Goal: Task Accomplishment & Management: Manage account settings

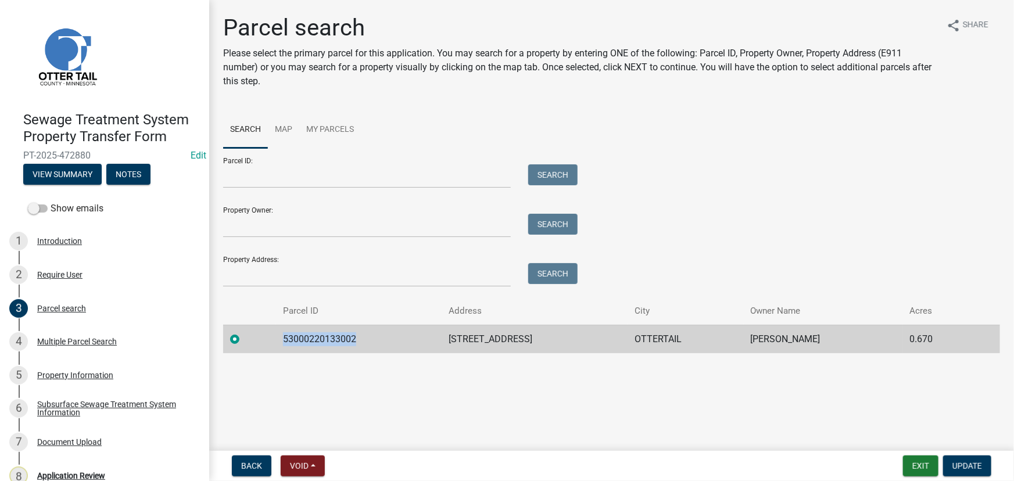
scroll to position [116, 0]
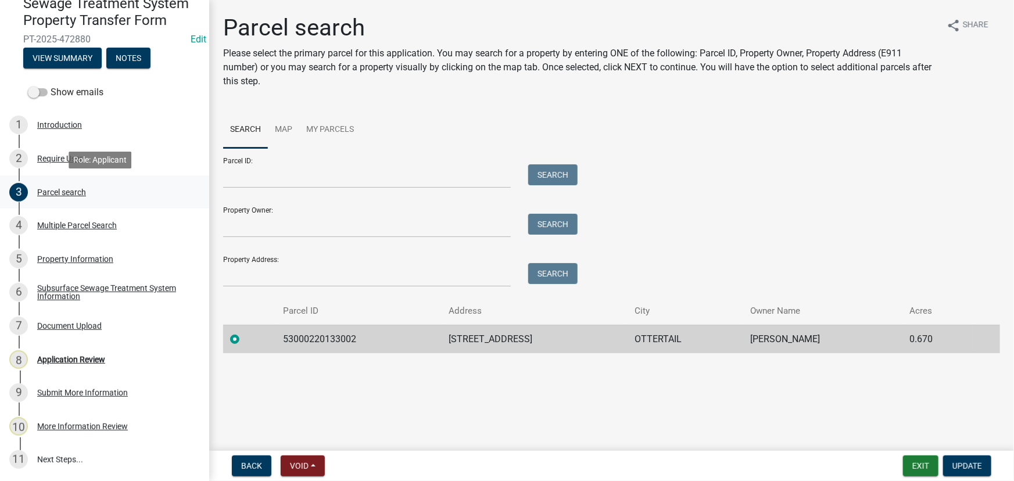
click at [70, 195] on div "Parcel search" at bounding box center [61, 192] width 49 height 8
click at [70, 224] on div "Multiple Parcel Search" at bounding box center [77, 225] width 80 height 8
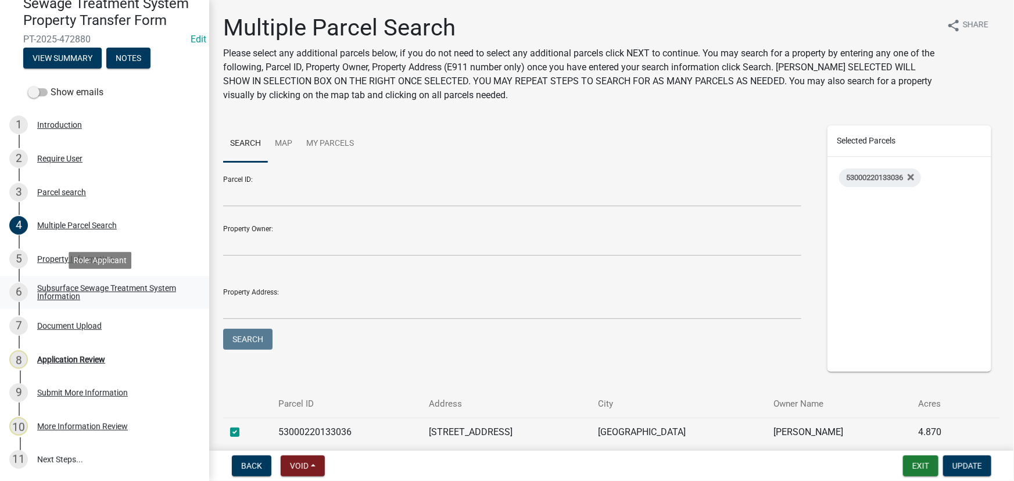
click at [76, 288] on div "Subsurface Sewage Treatment System Information" at bounding box center [113, 292] width 153 height 16
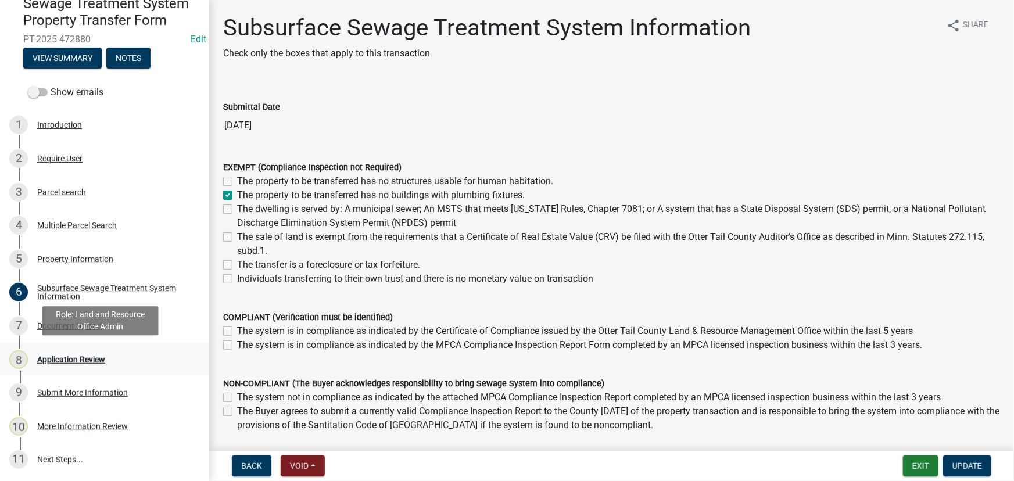
click at [58, 353] on div "8 Application Review" at bounding box center [99, 359] width 181 height 19
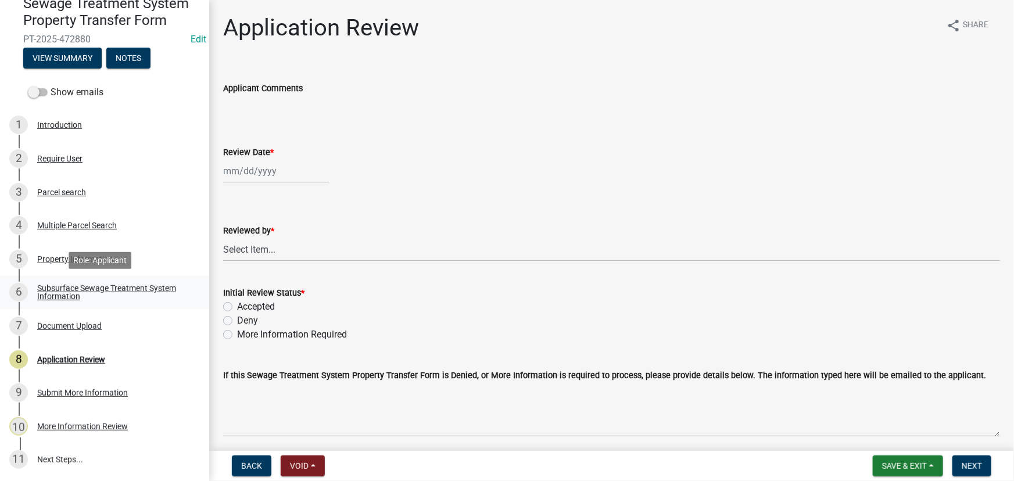
click at [101, 294] on div "Subsurface Sewage Treatment System Information" at bounding box center [113, 292] width 153 height 16
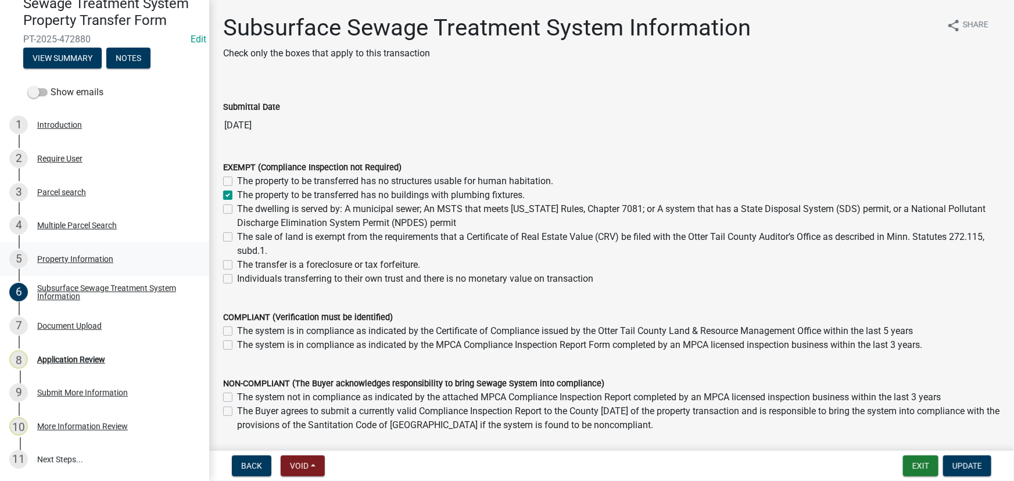
click at [66, 256] on div "Property Information" at bounding box center [75, 259] width 76 height 8
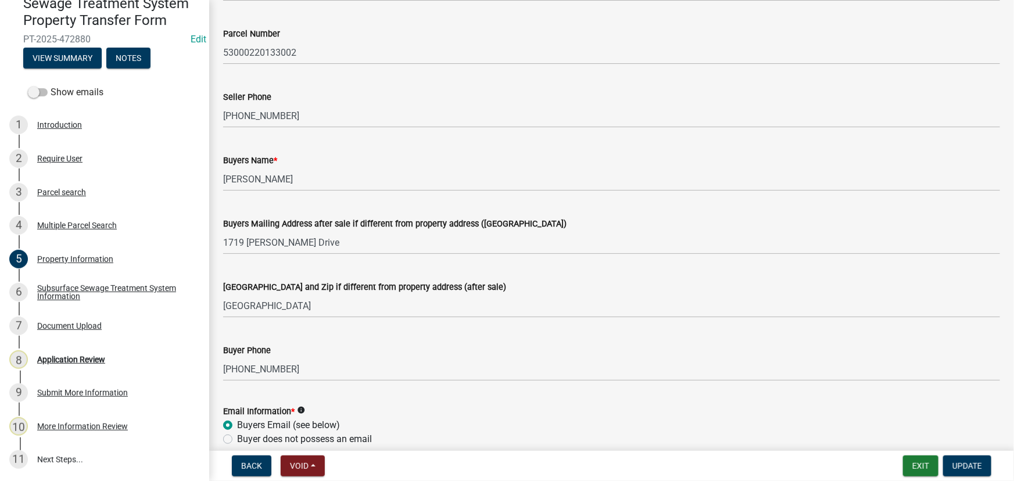
scroll to position [0, 0]
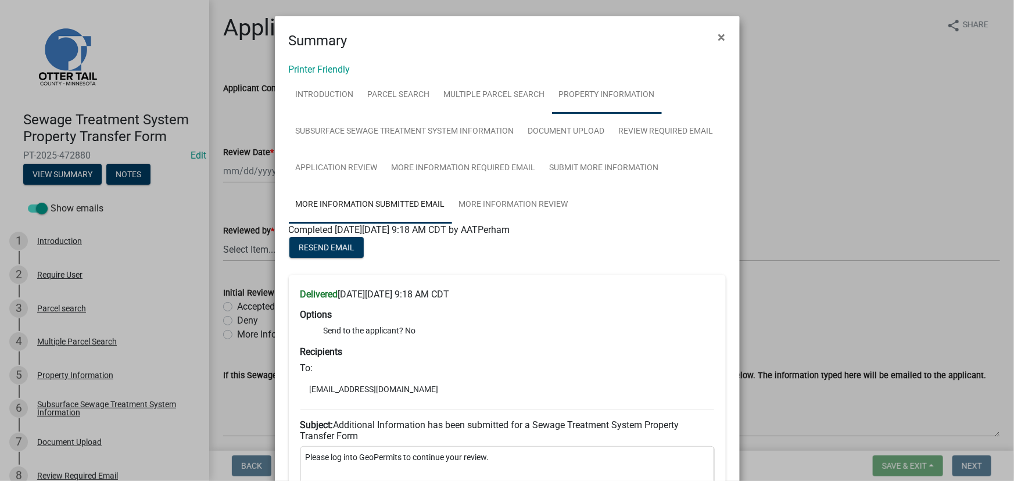
click at [595, 92] on link "Property Information" at bounding box center [607, 95] width 110 height 37
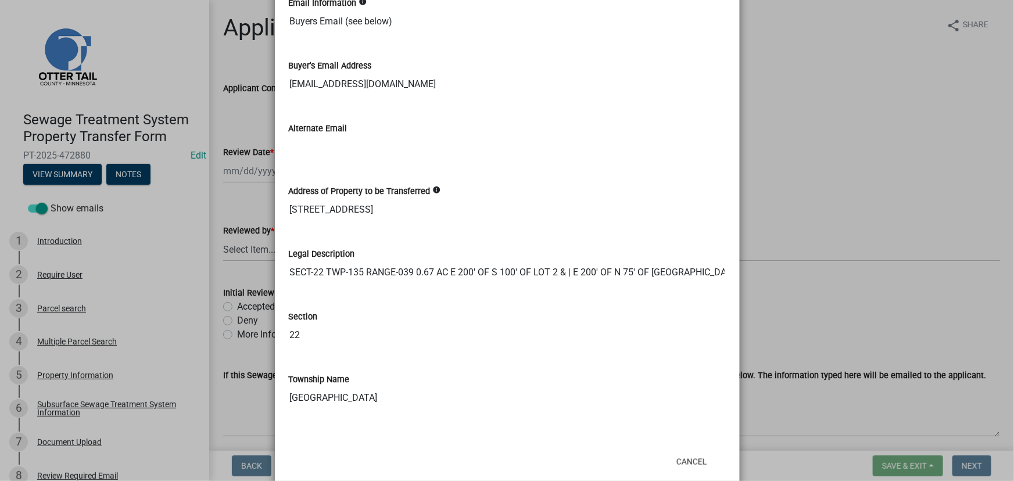
scroll to position [719, 0]
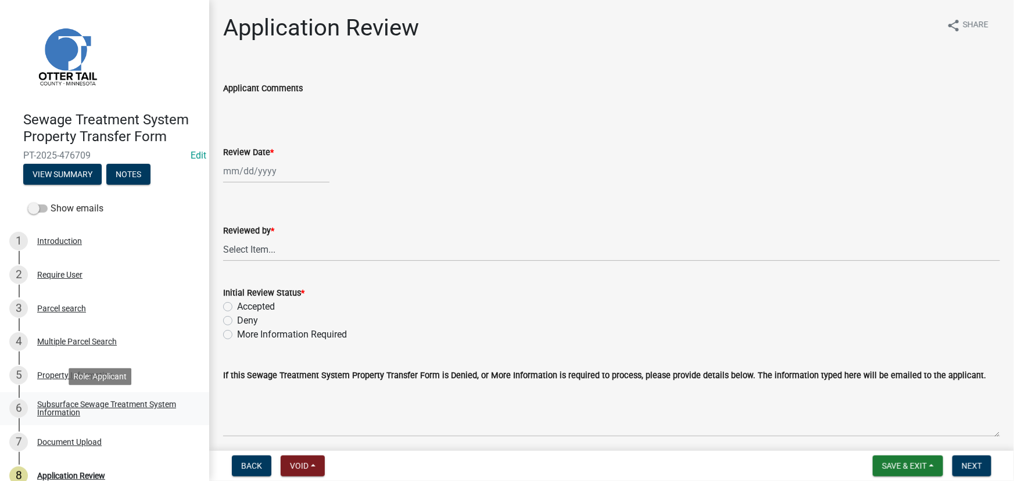
click at [76, 411] on div "Subsurface Sewage Treatment System Information" at bounding box center [113, 408] width 153 height 16
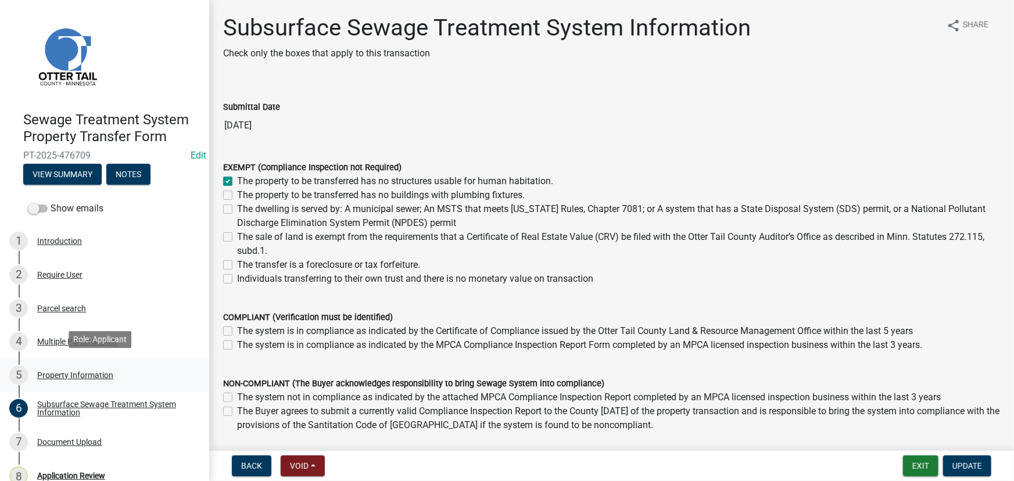
scroll to position [49, 0]
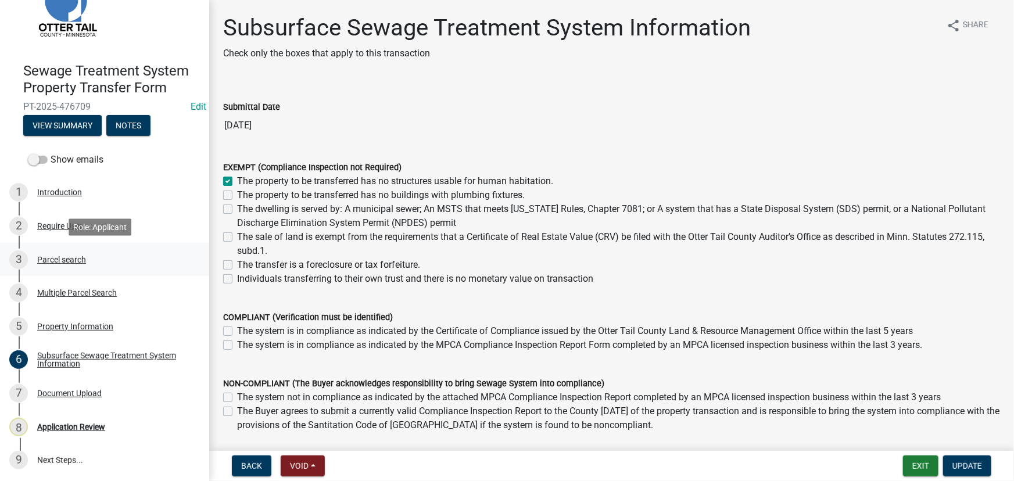
click at [58, 250] on div "3 Parcel search" at bounding box center [99, 259] width 181 height 19
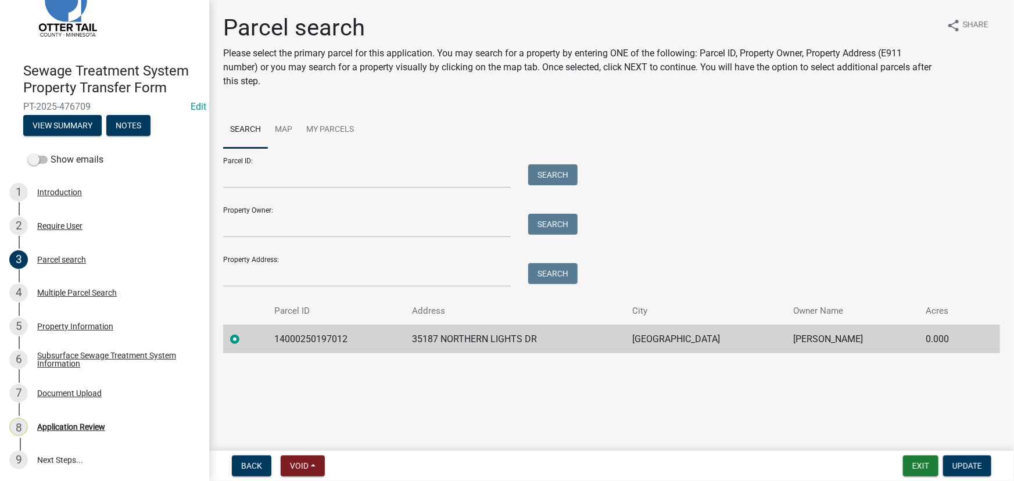
click at [314, 333] on td "14000250197012" at bounding box center [336, 339] width 138 height 28
copy td "14000250197012"
click at [69, 427] on div "Application Review" at bounding box center [71, 427] width 68 height 8
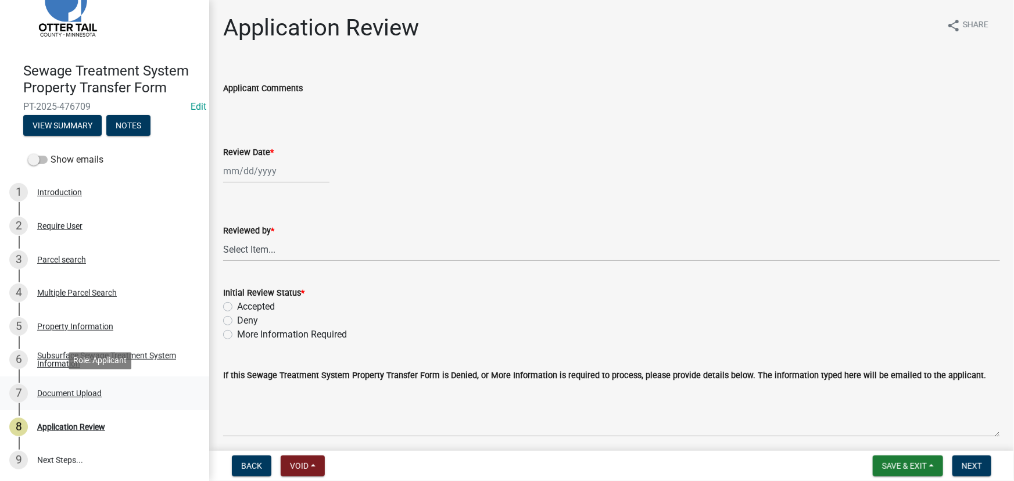
click at [63, 391] on div "Document Upload" at bounding box center [69, 393] width 65 height 8
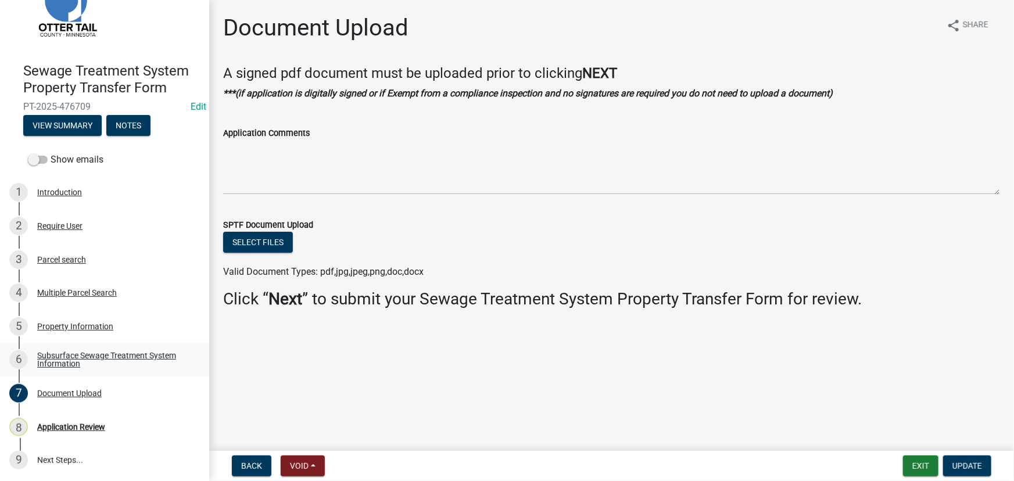
click at [70, 352] on div "Subsurface Sewage Treatment System Information" at bounding box center [113, 360] width 153 height 16
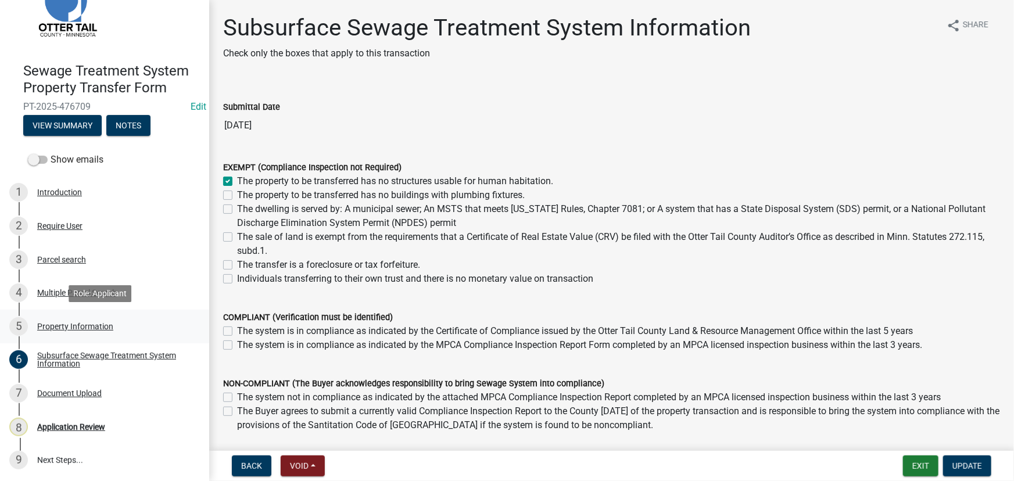
click at [58, 323] on div "Property Information" at bounding box center [75, 327] width 76 height 8
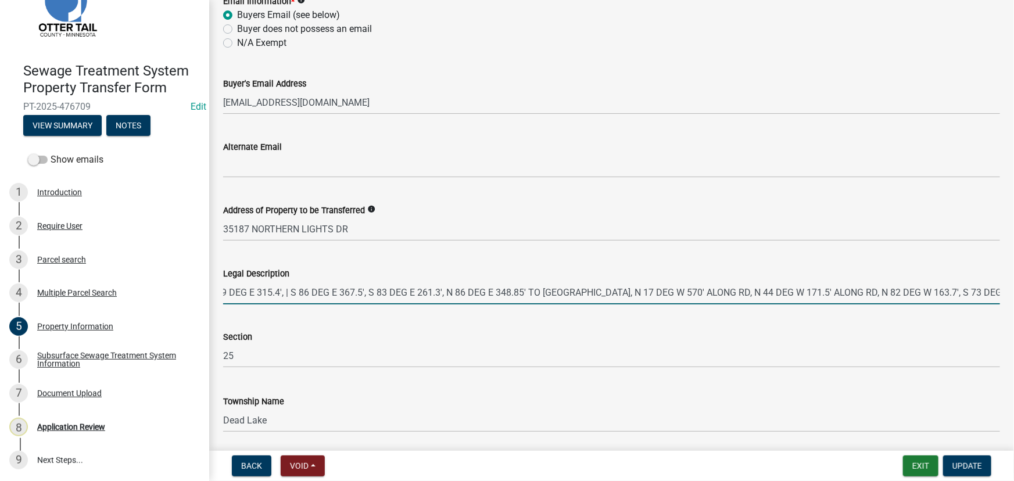
scroll to position [0, 976]
drag, startPoint x: 364, startPoint y: 297, endPoint x: 1360, endPoint y: 274, distance: 996.4
click at [1014, 274] on html "Internet Explorer does NOT work with GeoPermits. Get a new browser for more sec…" at bounding box center [507, 240] width 1014 height 481
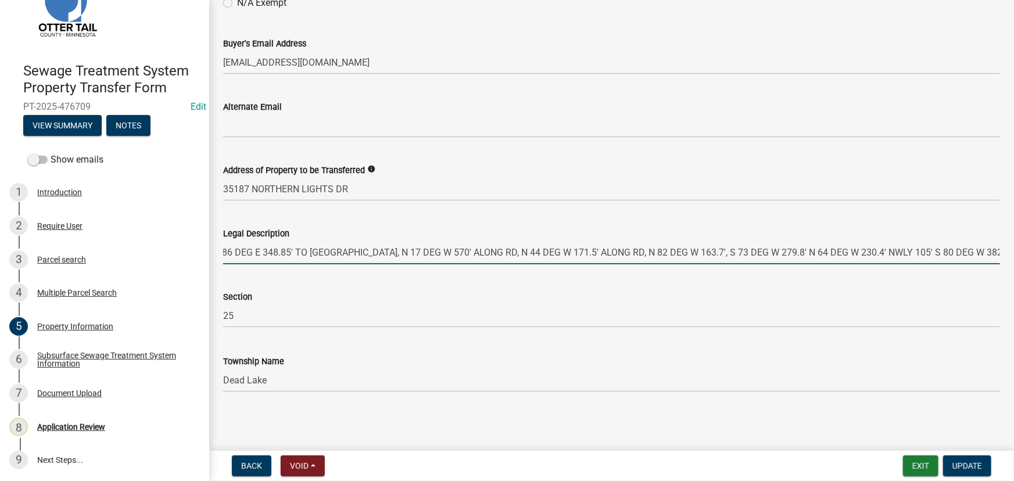
scroll to position [0, 0]
click at [81, 439] on link "8 Application Review" at bounding box center [104, 427] width 209 height 34
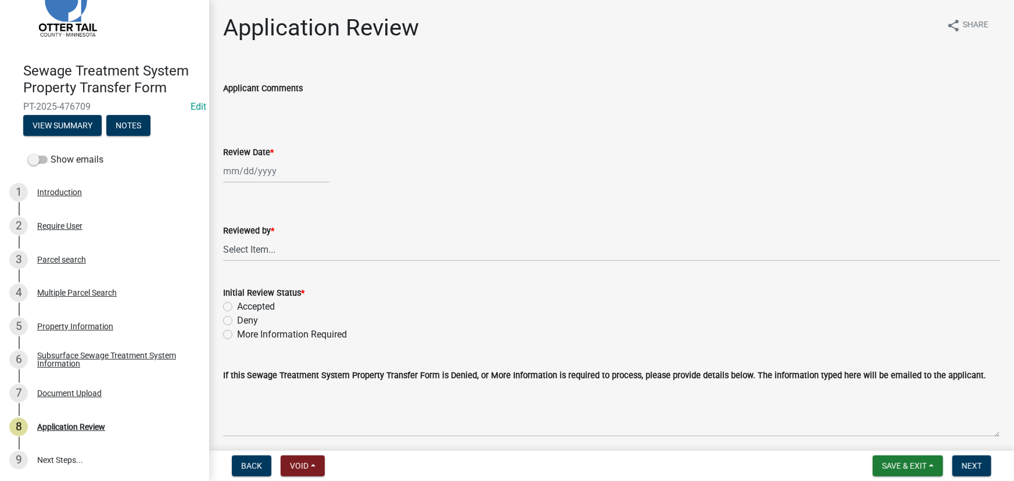
click at [264, 184] on wm-data-entity-input "Review Date *" at bounding box center [611, 161] width 777 height 65
click at [259, 165] on div at bounding box center [276, 171] width 106 height 24
select select "9"
select select "2025"
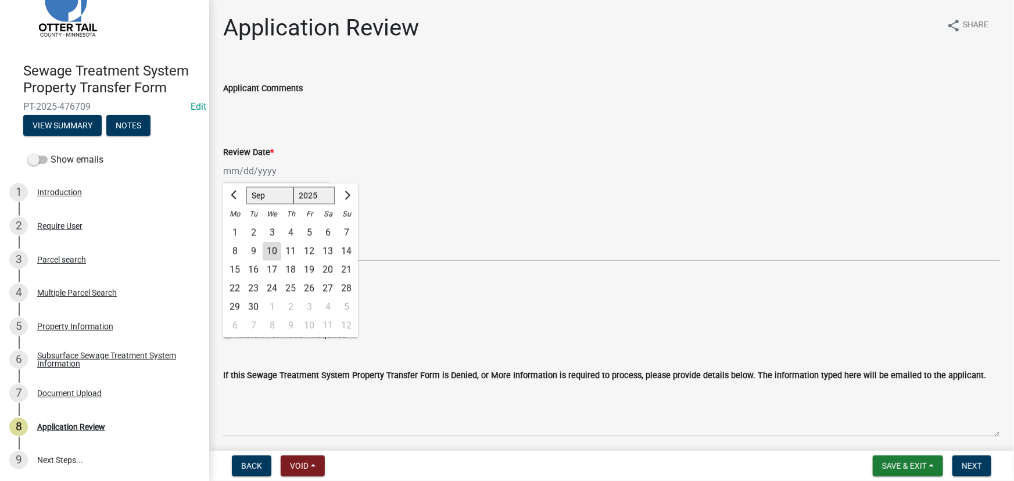
click at [273, 248] on div "10" at bounding box center [272, 251] width 19 height 19
type input "09/10/2025"
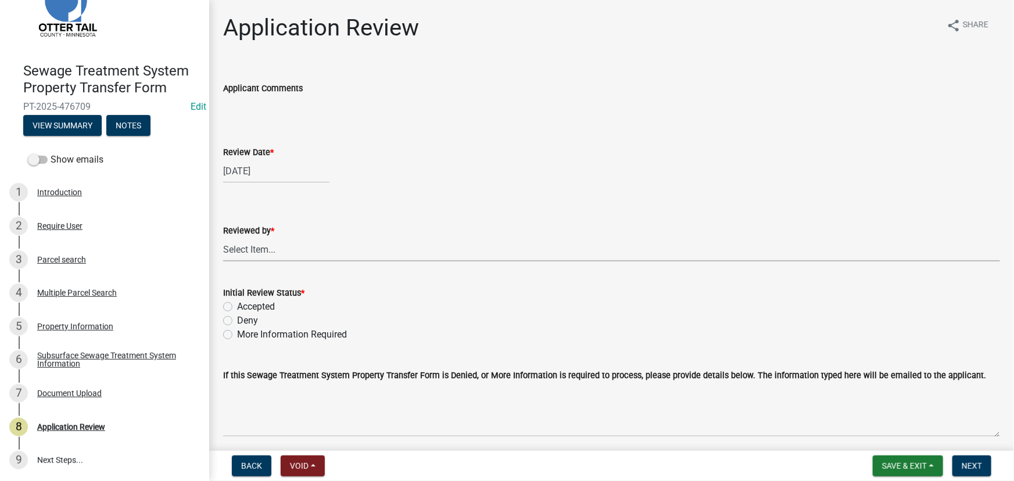
click at [276, 243] on select "Select Item... Alexis Newark Amy Busko Andrea Perales Brittany Tollefson Christ…" at bounding box center [611, 250] width 777 height 24
click at [223, 238] on select "Select Item... Alexis Newark Amy Busko Andrea Perales Brittany Tollefson Christ…" at bounding box center [611, 250] width 777 height 24
select select "190fd4c8-42ef-492b-a4a0-a0213555944c"
click at [266, 307] on label "Accepted" at bounding box center [256, 307] width 38 height 14
click at [245, 307] on input "Accepted" at bounding box center [241, 304] width 8 height 8
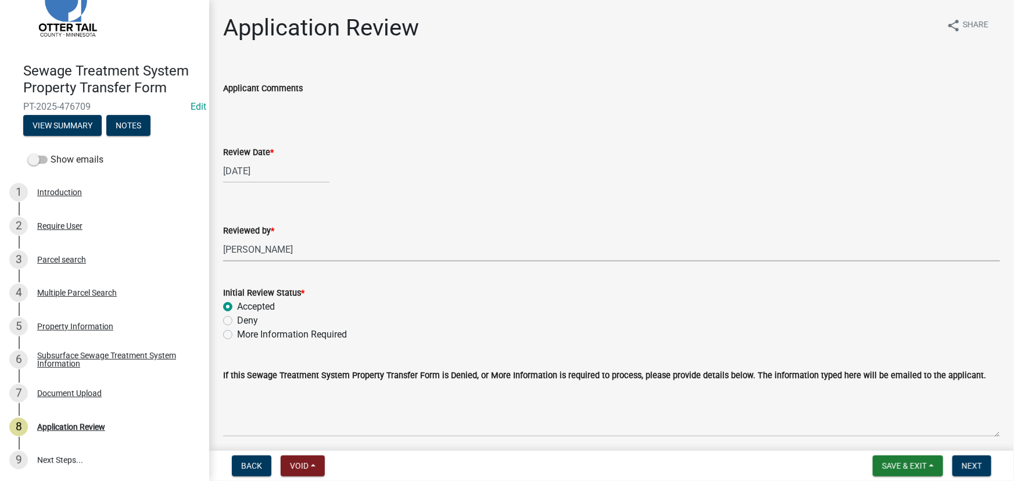
radio input "true"
click at [964, 460] on button "Next" at bounding box center [972, 466] width 39 height 21
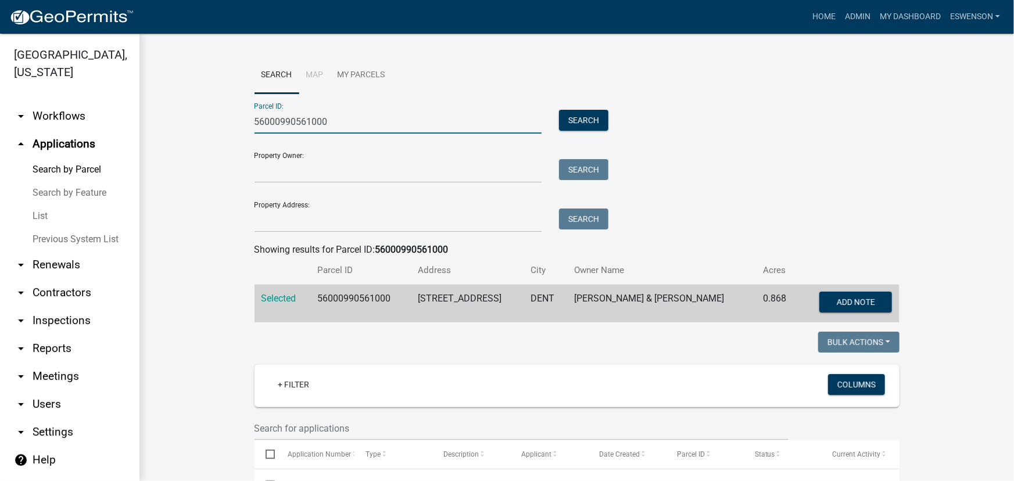
click at [314, 114] on input "56000990561000" at bounding box center [399, 122] width 288 height 24
paste input "14000250197012"
type input "14000250197012"
click at [565, 125] on button "Search" at bounding box center [583, 120] width 49 height 21
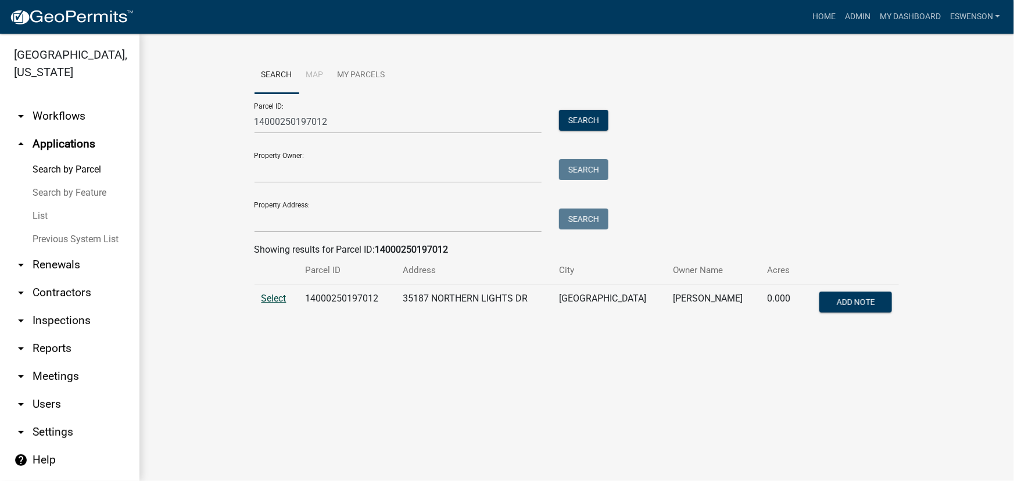
click at [278, 296] on span "Select" at bounding box center [274, 298] width 25 height 11
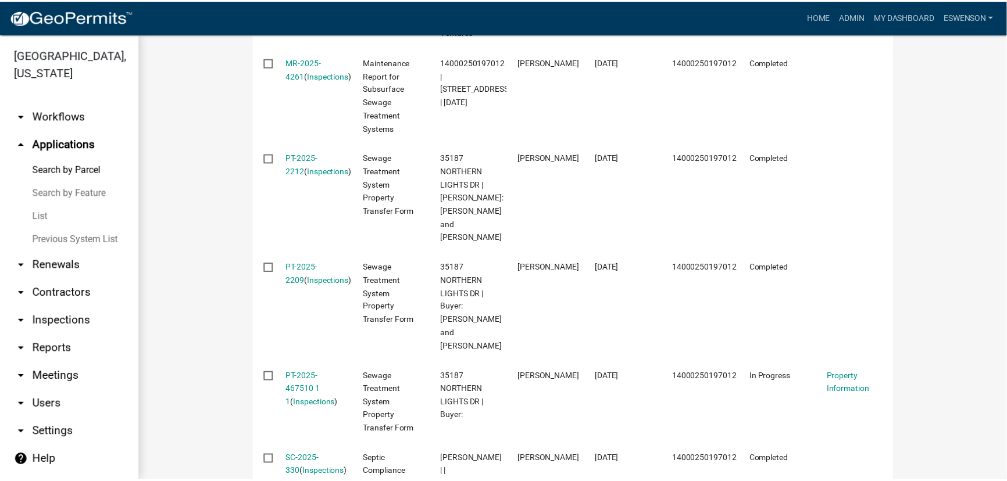
scroll to position [517, 0]
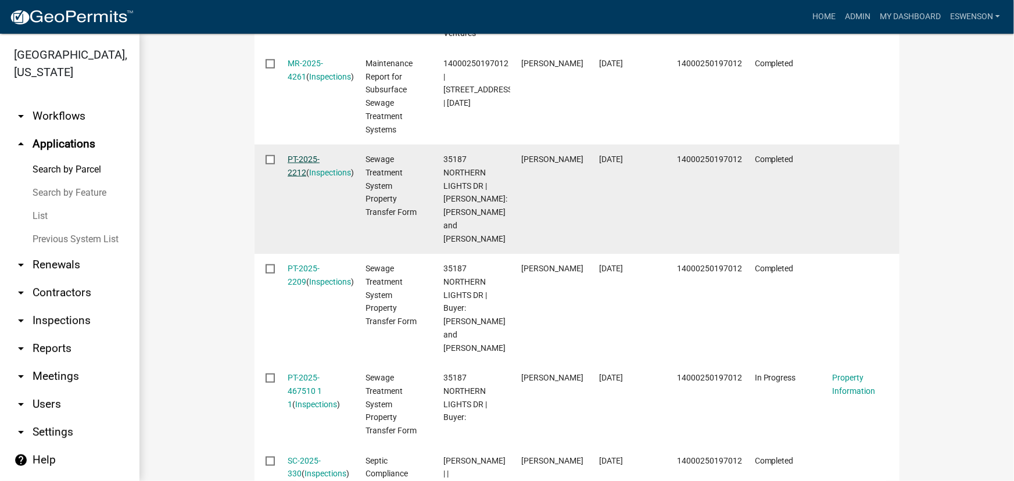
click at [307, 159] on link "PT-2025-2212" at bounding box center [304, 166] width 32 height 23
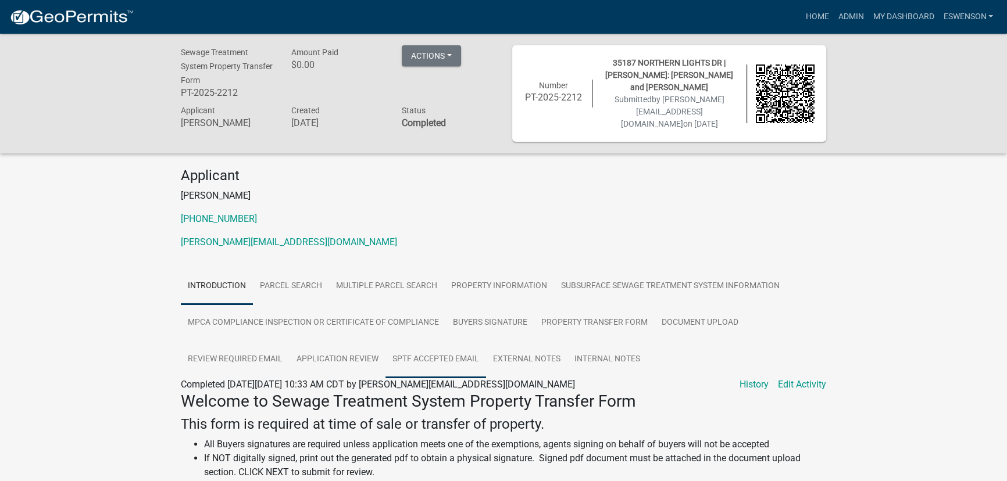
click at [407, 358] on link "SPTF Accepted Email" at bounding box center [435, 359] width 101 height 37
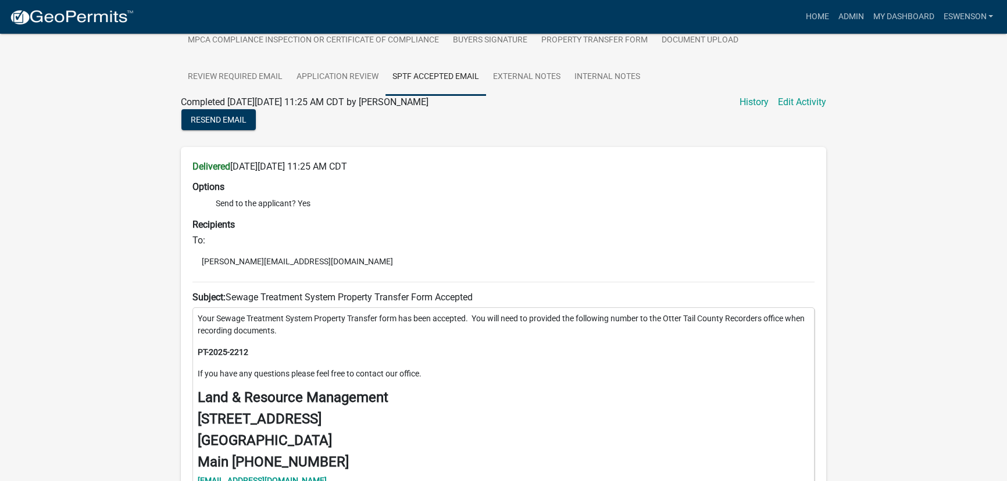
scroll to position [264, 0]
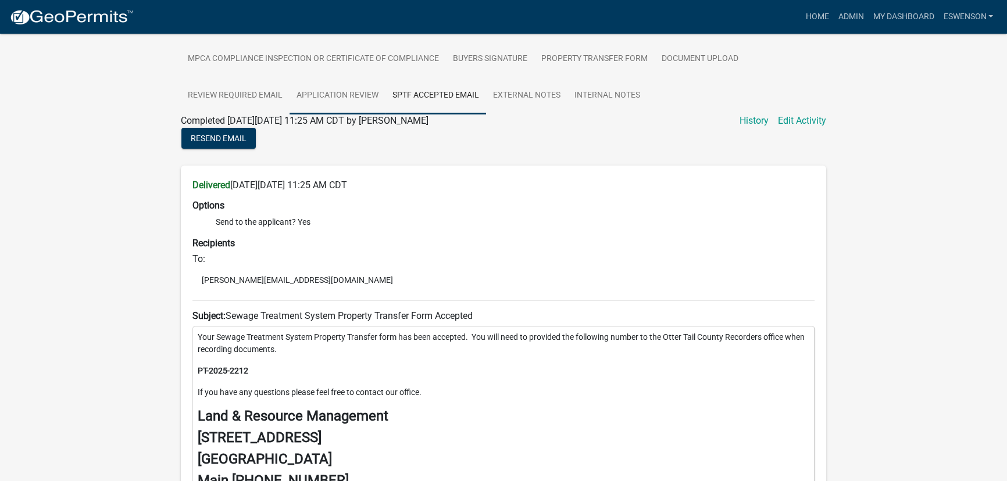
click at [353, 90] on link "Application Review" at bounding box center [337, 95] width 96 height 37
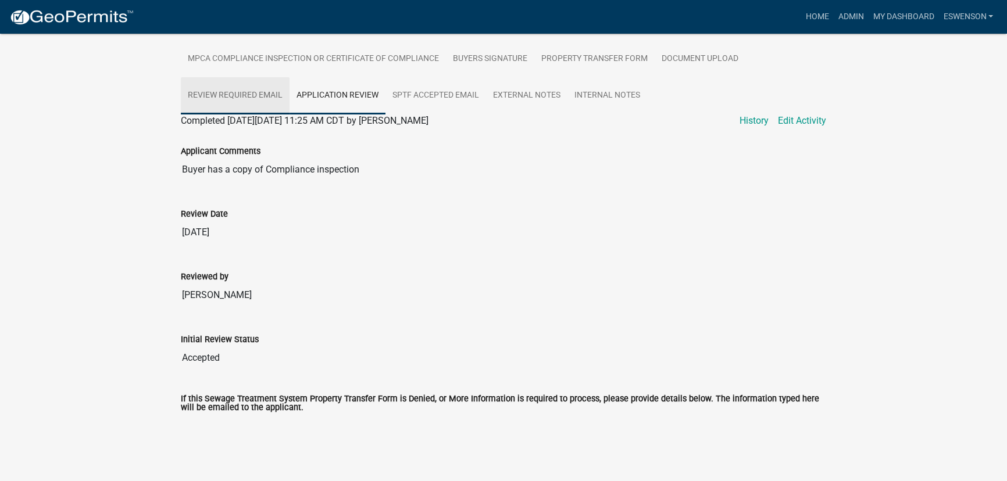
click at [271, 89] on link "Review Required Email" at bounding box center [235, 95] width 109 height 37
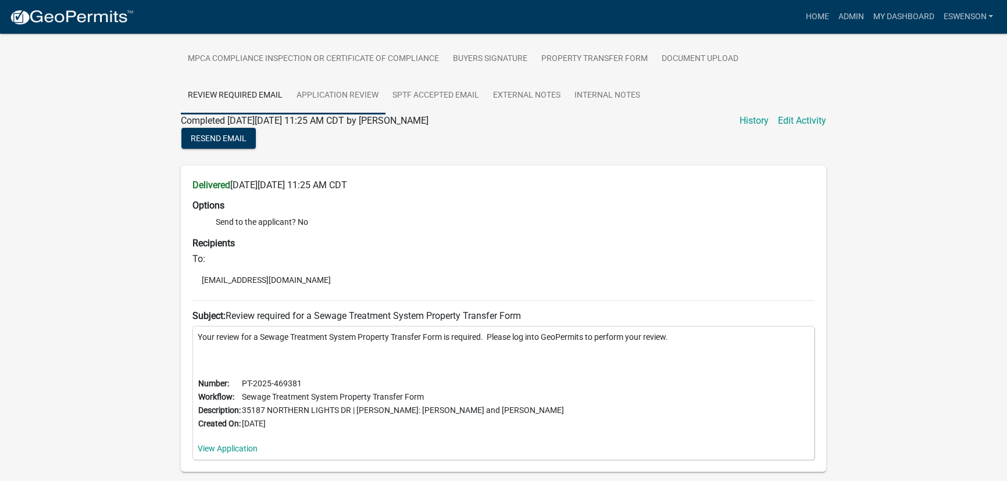
click at [313, 92] on link "Application Review" at bounding box center [337, 95] width 96 height 37
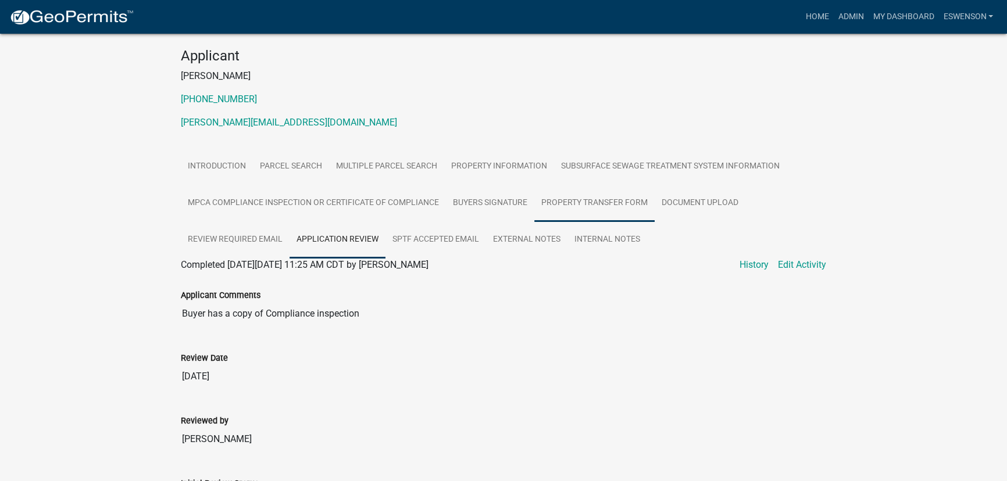
scroll to position [105, 0]
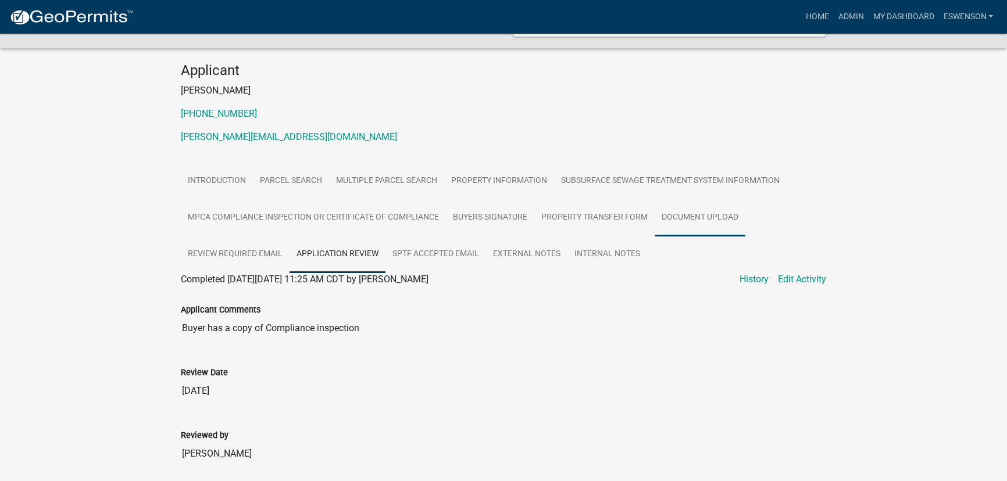
click at [658, 217] on link "Document Upload" at bounding box center [699, 217] width 91 height 37
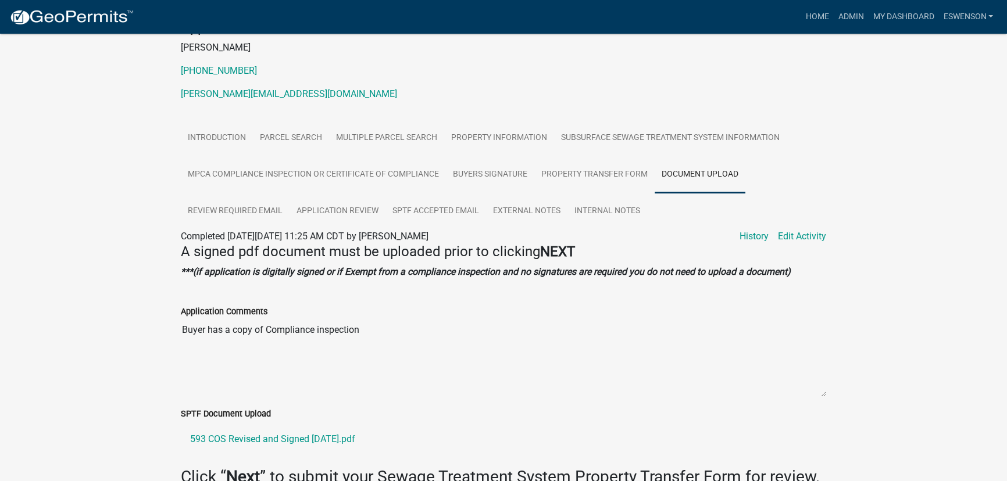
scroll to position [202, 0]
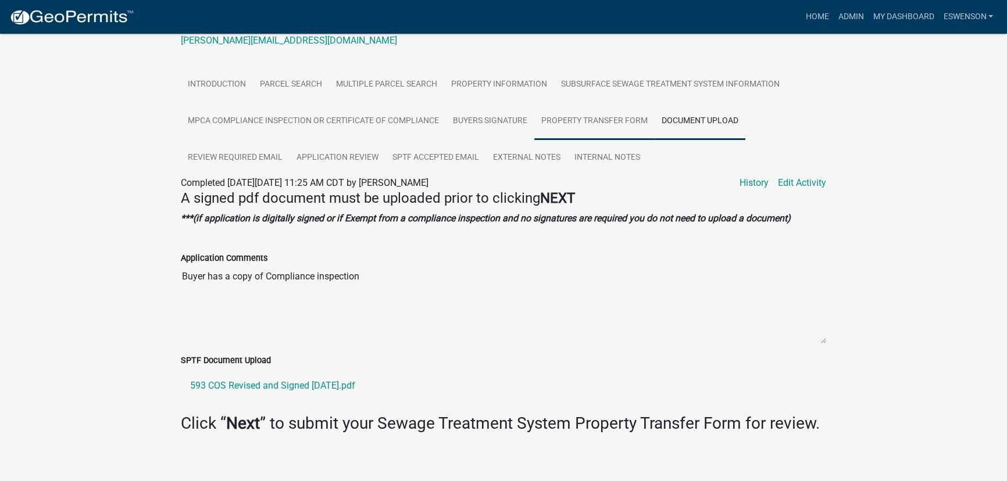
click at [625, 116] on link "Property Transfer Form" at bounding box center [594, 121] width 120 height 37
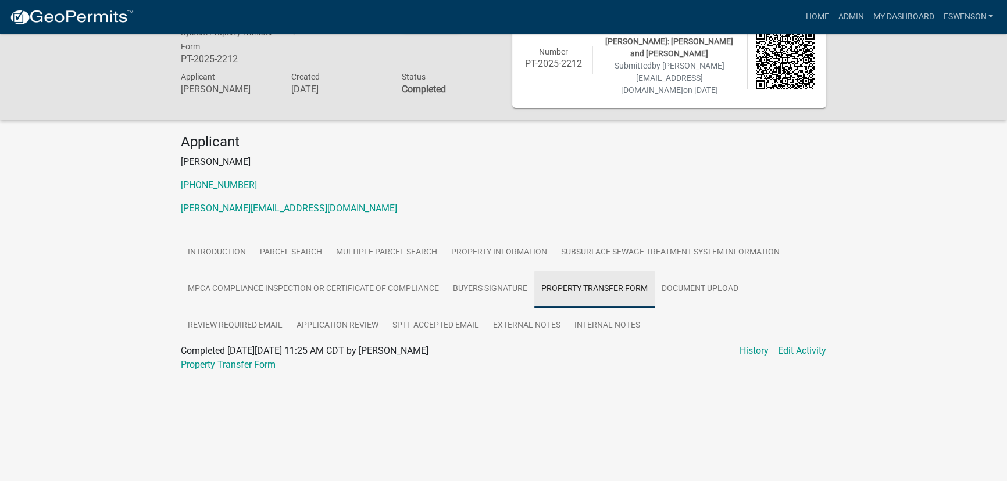
scroll to position [34, 0]
click at [484, 275] on link "Buyers Signature" at bounding box center [490, 289] width 88 height 37
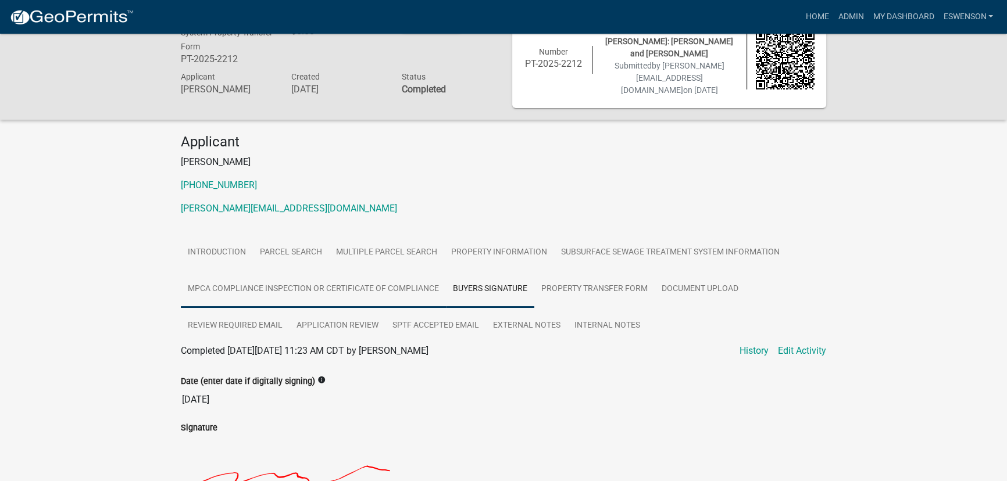
click at [381, 276] on link "MPCA Compliance Inspection or Certificate of Compliance" at bounding box center [313, 289] width 265 height 37
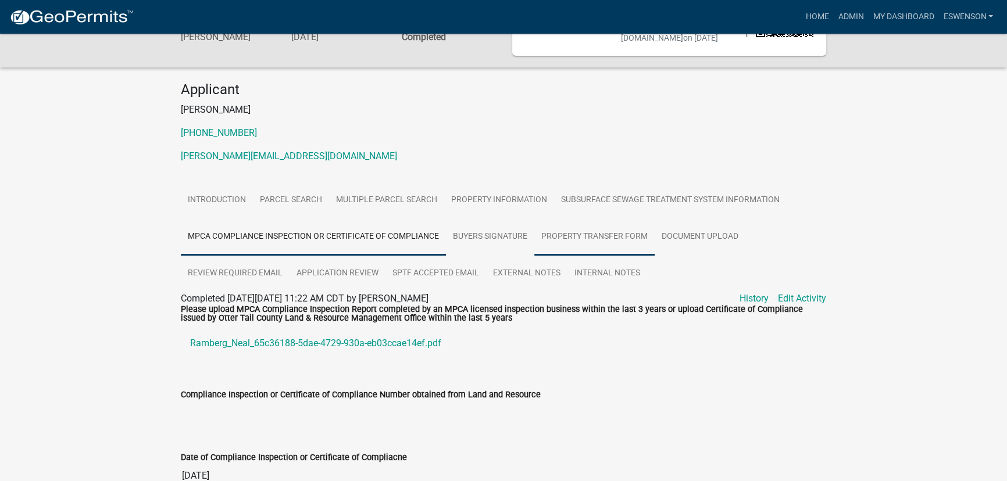
scroll to position [87, 0]
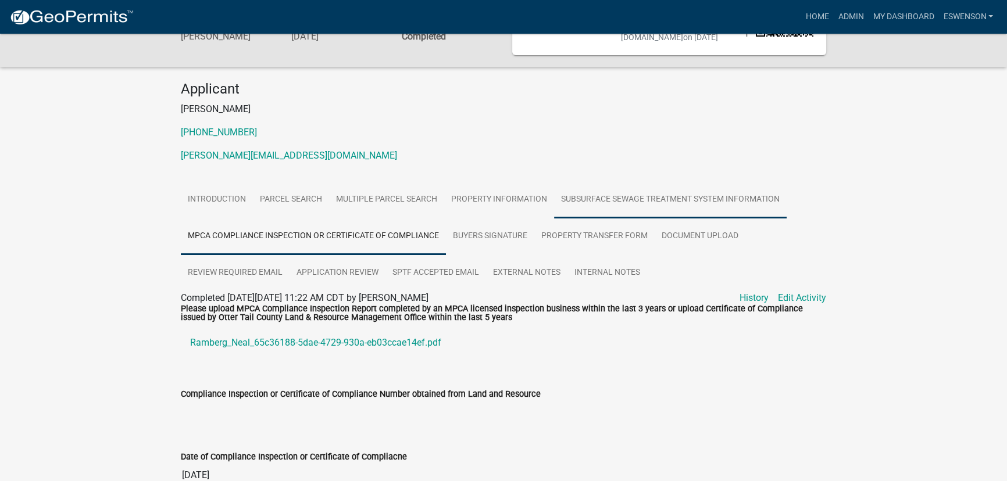
click at [682, 192] on link "Subsurface Sewage Treatment System Information" at bounding box center [670, 199] width 232 height 37
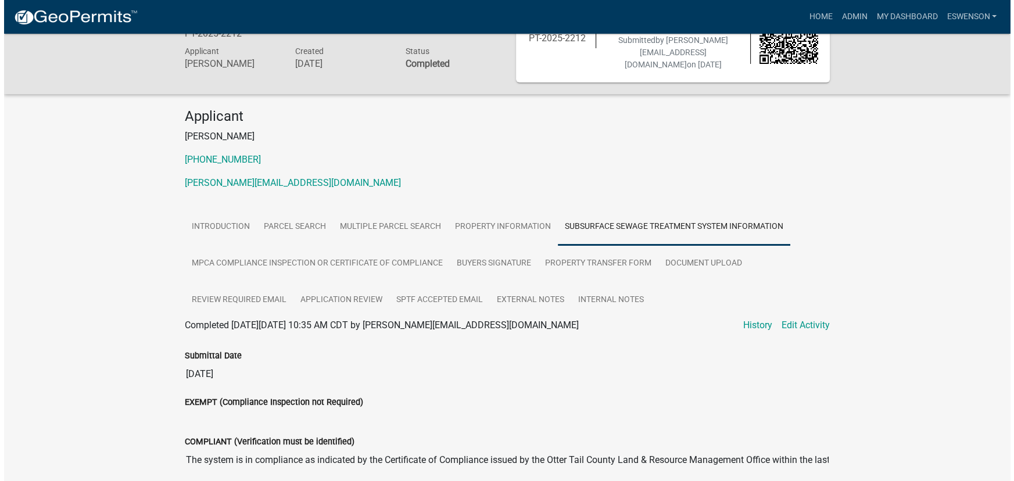
scroll to position [0, 0]
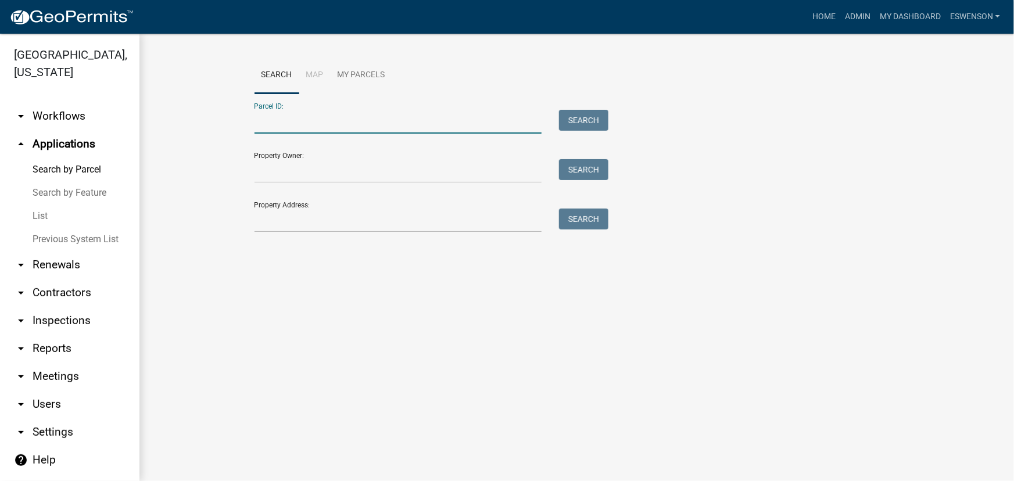
paste input "14000250197012"
type input "14000250197012"
click at [593, 110] on button "Search" at bounding box center [583, 120] width 49 height 21
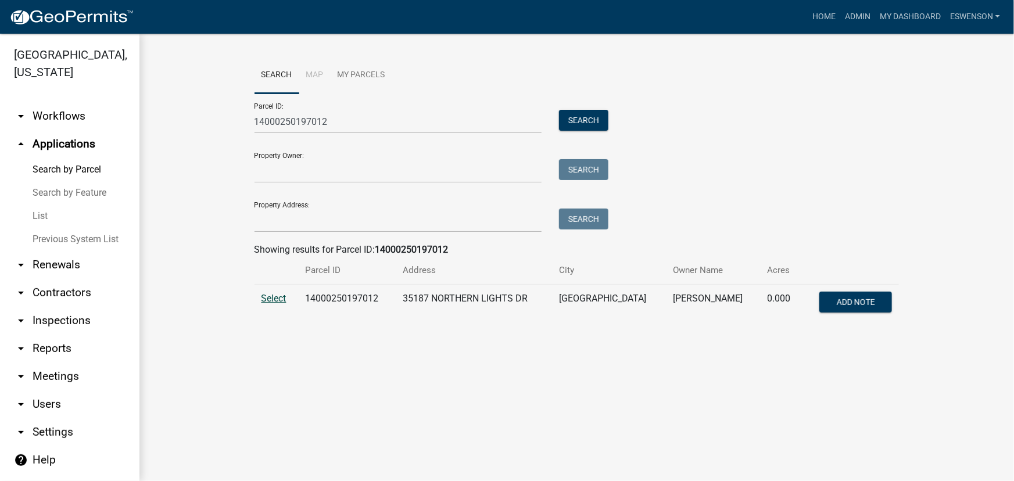
click at [279, 295] on span "Select" at bounding box center [274, 298] width 25 height 11
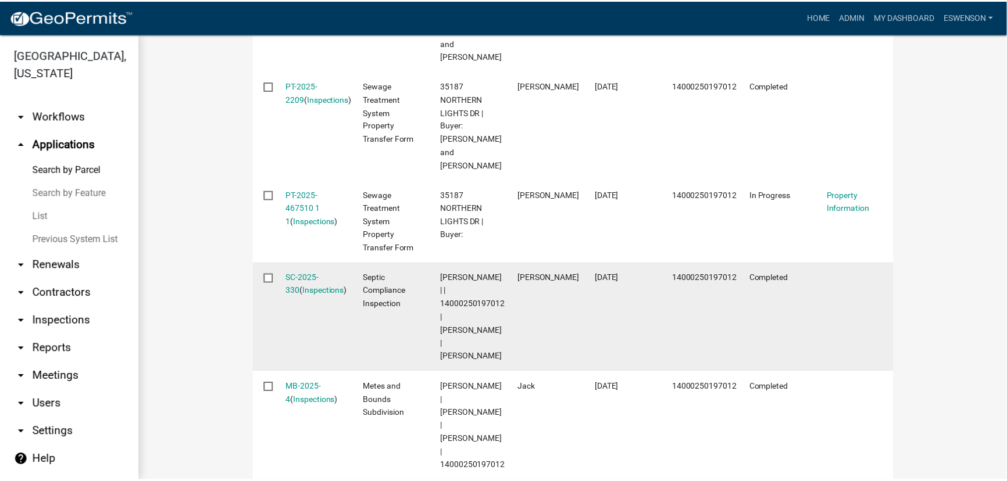
scroll to position [692, 0]
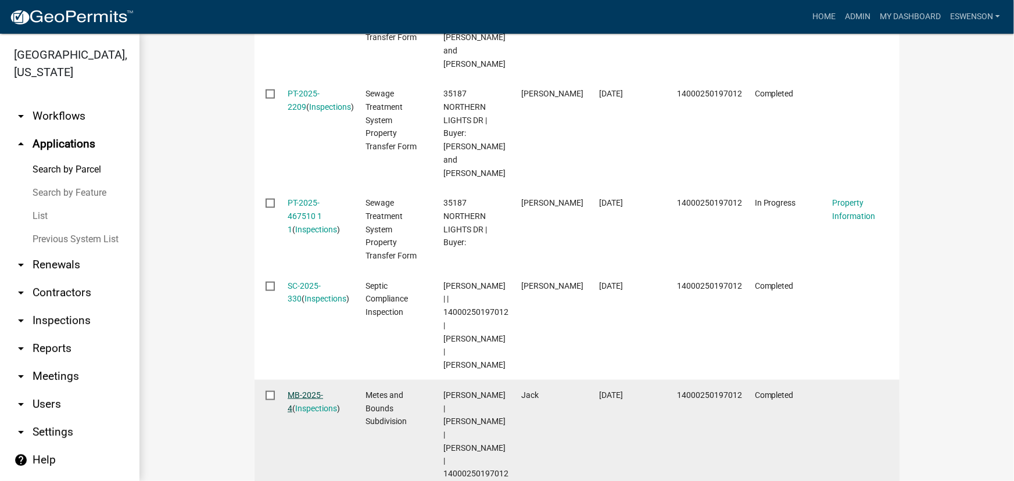
click at [311, 391] on link "MB-2025-4" at bounding box center [305, 402] width 35 height 23
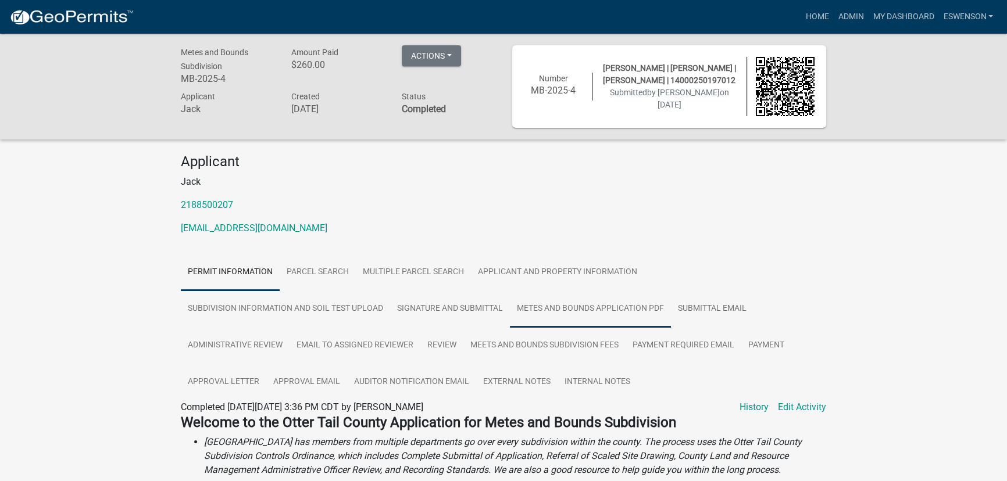
click at [542, 312] on link "Metes and Bounds Application PDF" at bounding box center [590, 309] width 161 height 37
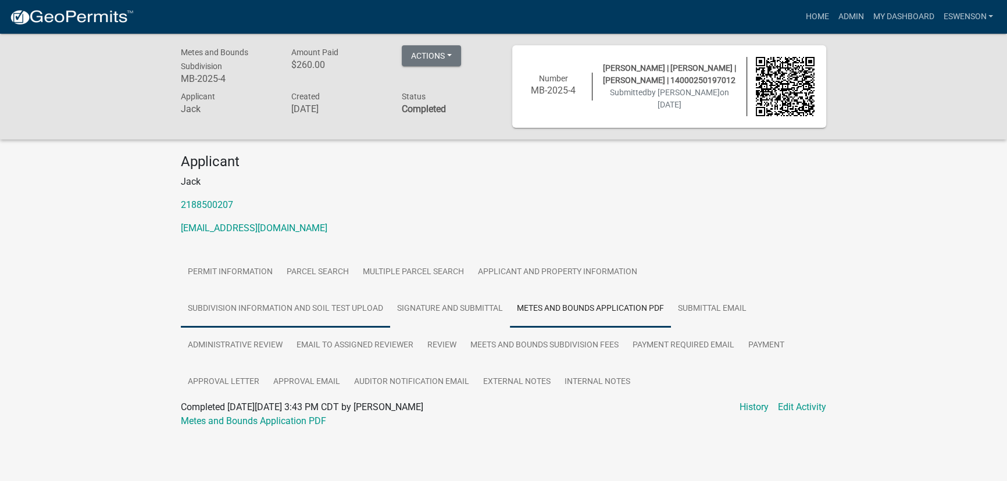
click at [308, 313] on link "Subdivision Information and Soil Test Upload" at bounding box center [285, 309] width 209 height 37
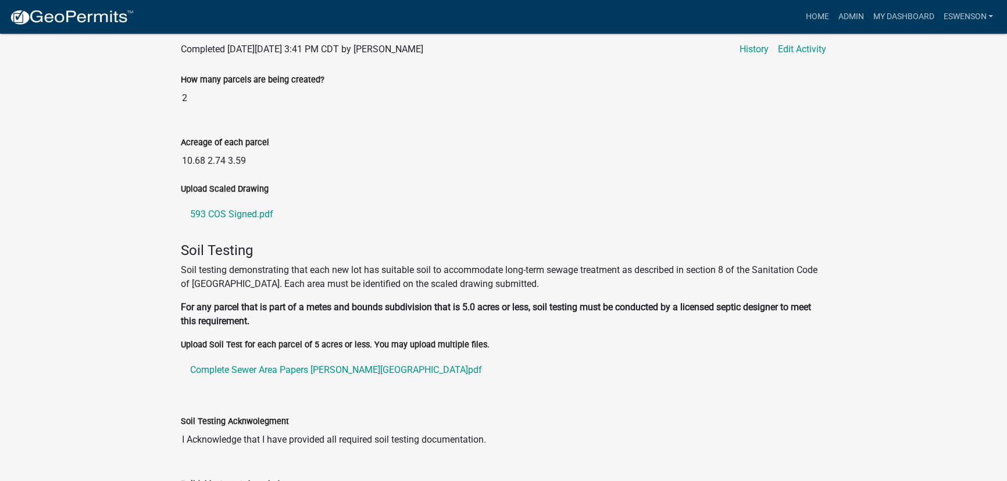
scroll to position [370, 0]
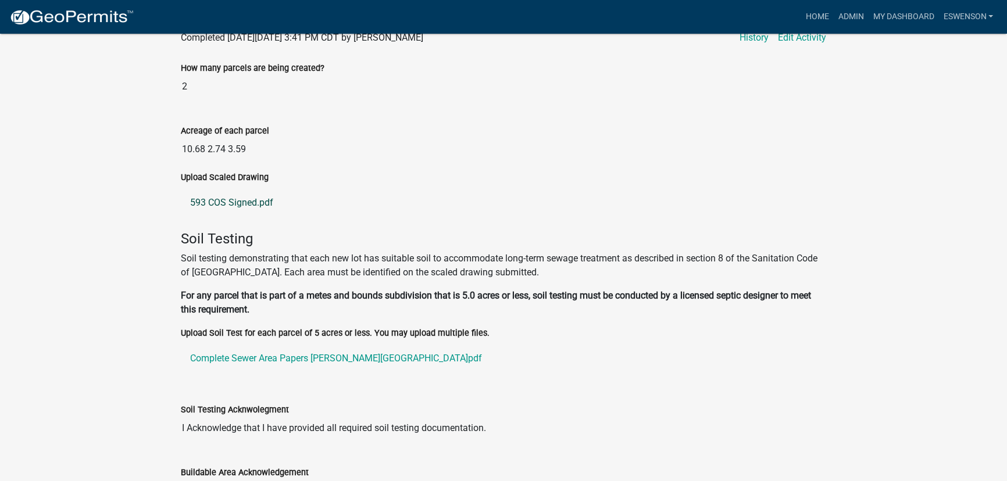
click at [233, 204] on link "593 COS Signed.pdf" at bounding box center [503, 203] width 645 height 28
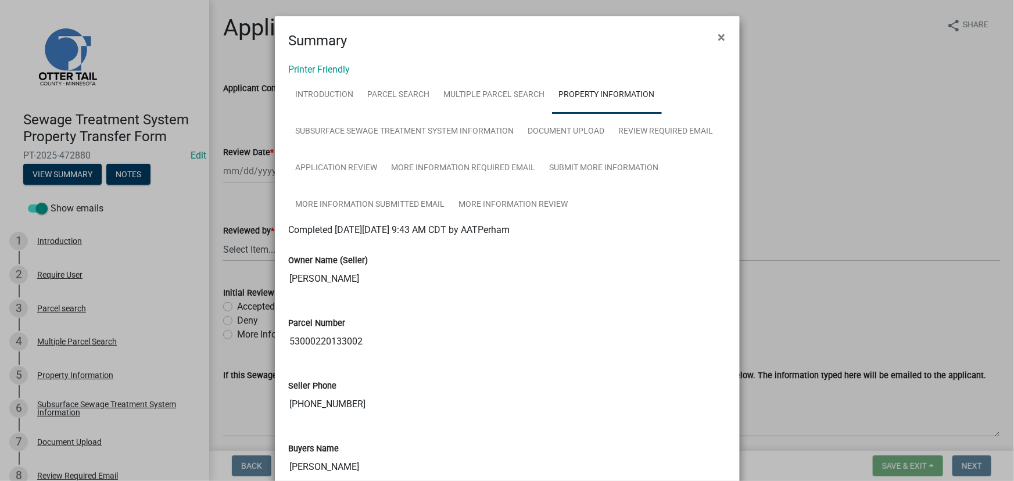
scroll to position [719, 0]
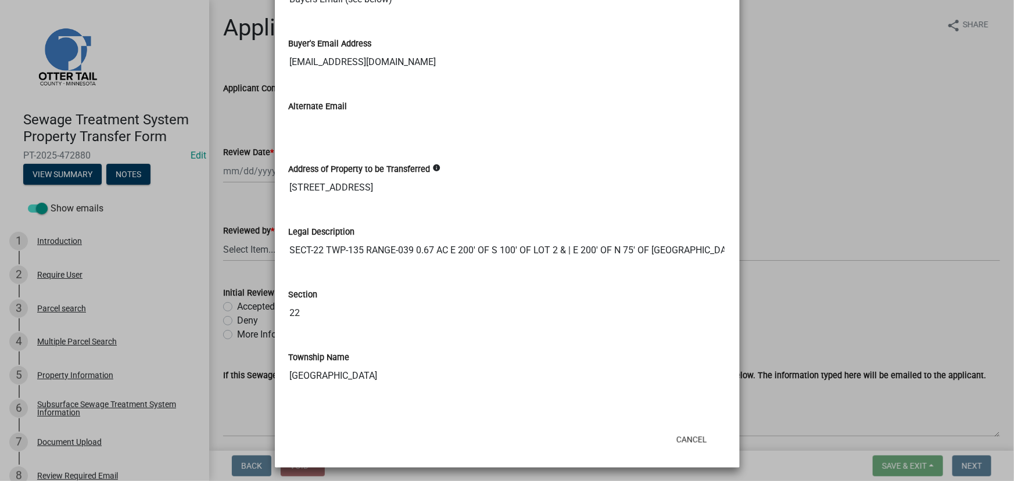
click at [232, 251] on ngb-modal-window "Summary × Printer Friendly Introduction Parcel search Multiple Parcel Search Pr…" at bounding box center [507, 240] width 1014 height 481
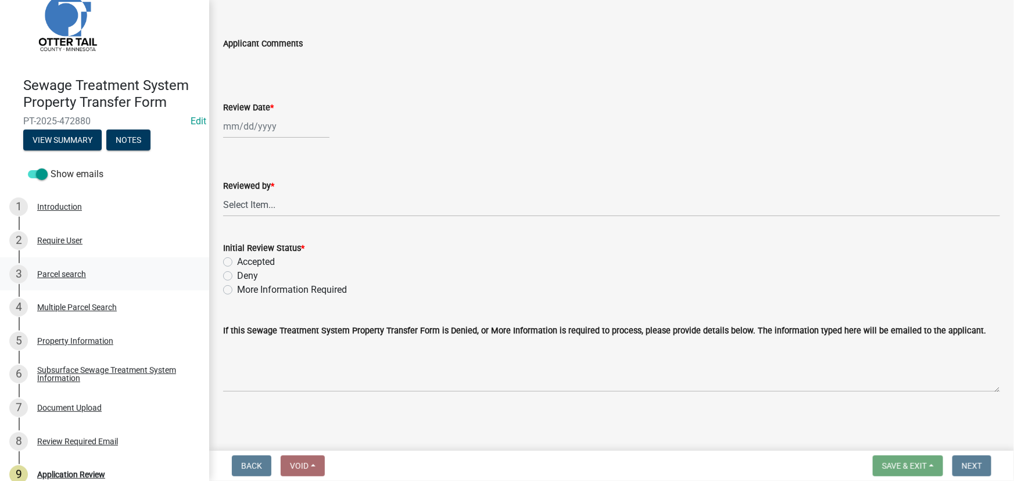
scroll to position [52, 0]
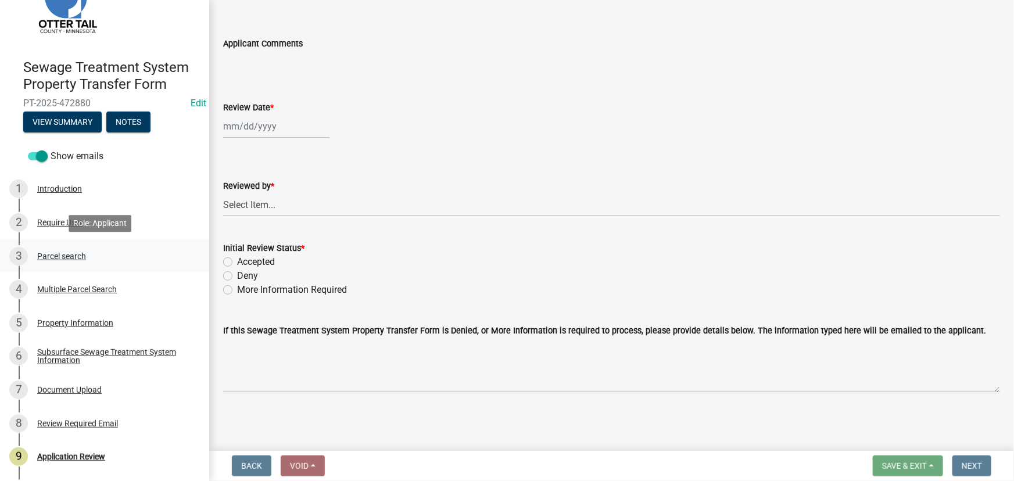
click at [64, 258] on div "Parcel search" at bounding box center [61, 256] width 49 height 8
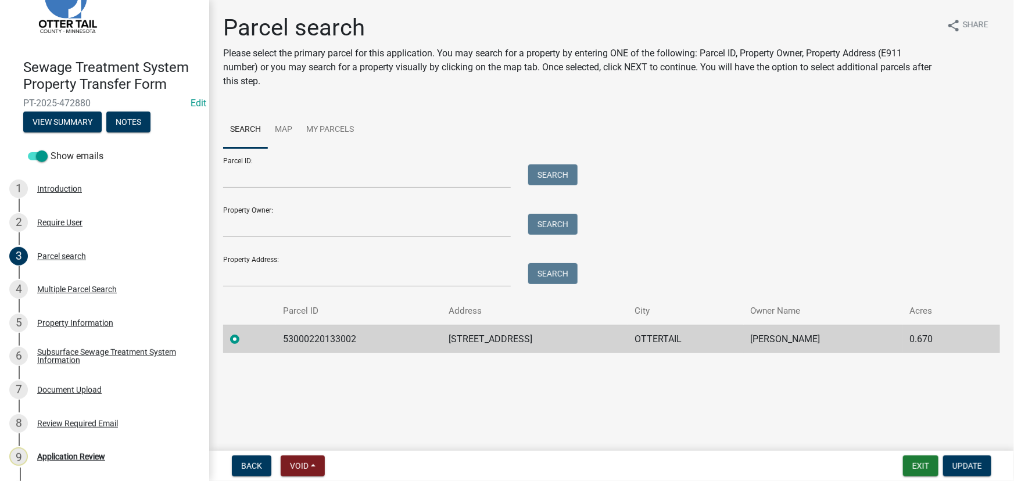
click at [302, 452] on nav "Back Void Withdraw Lock Expire Void Exit Update" at bounding box center [611, 466] width 805 height 30
click at [307, 471] on span "Void" at bounding box center [299, 465] width 19 height 9
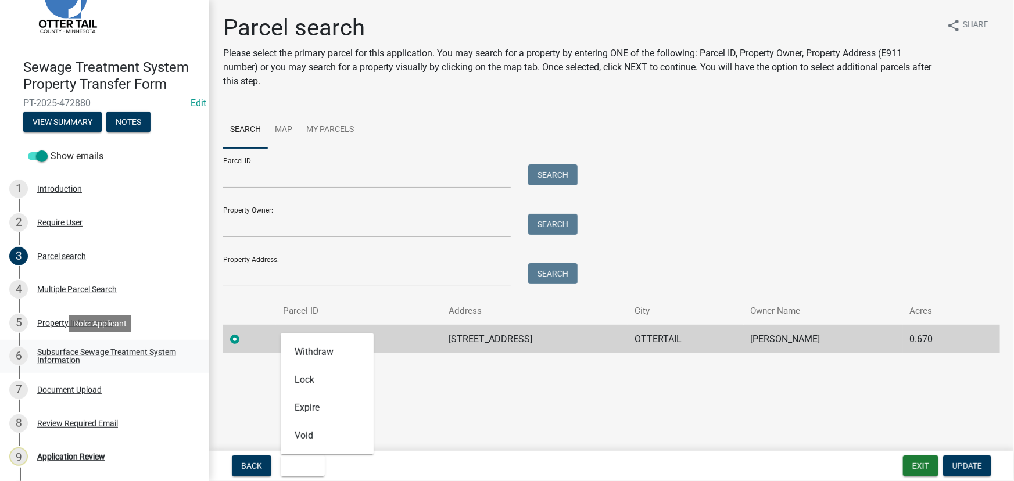
click at [73, 341] on link "6 Subsurface Sewage Treatment System Information" at bounding box center [104, 357] width 209 height 34
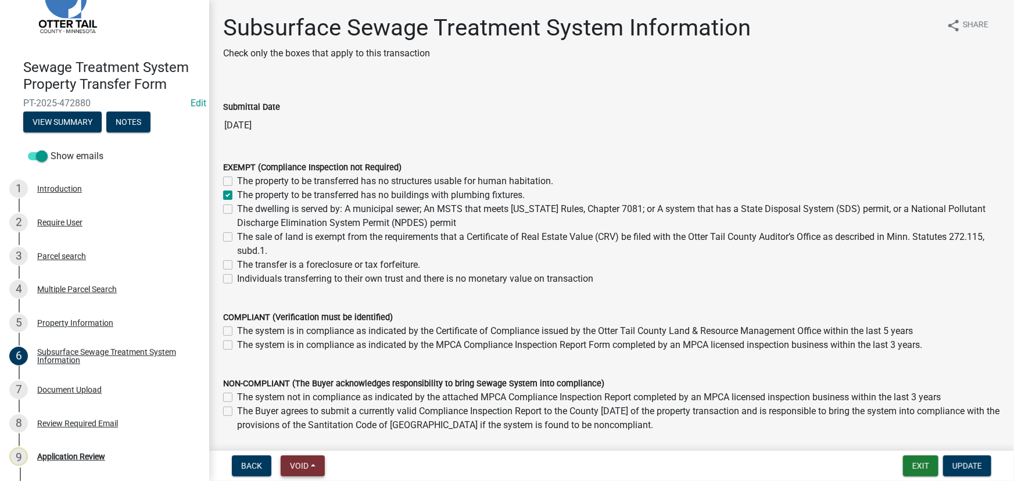
click at [295, 466] on span "Void" at bounding box center [299, 465] width 19 height 9
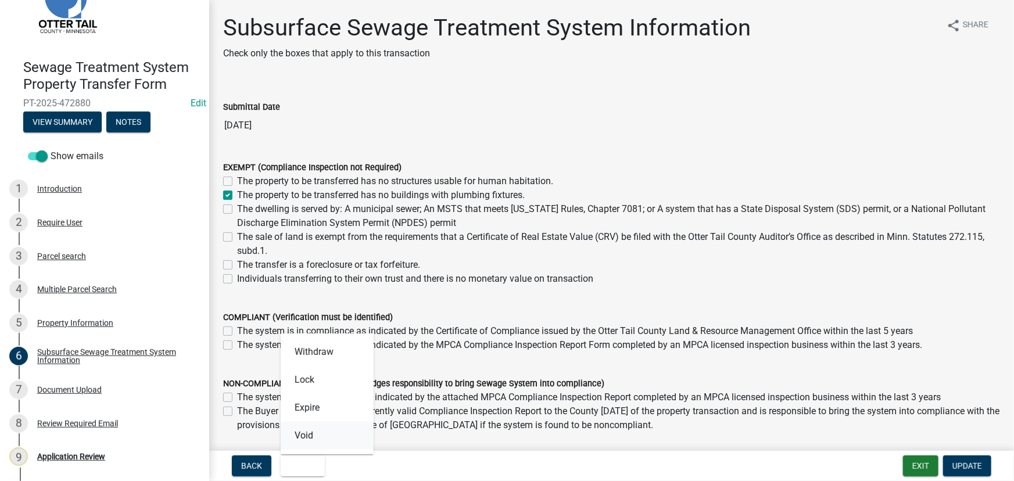
click at [303, 434] on button "Void" at bounding box center [327, 436] width 93 height 28
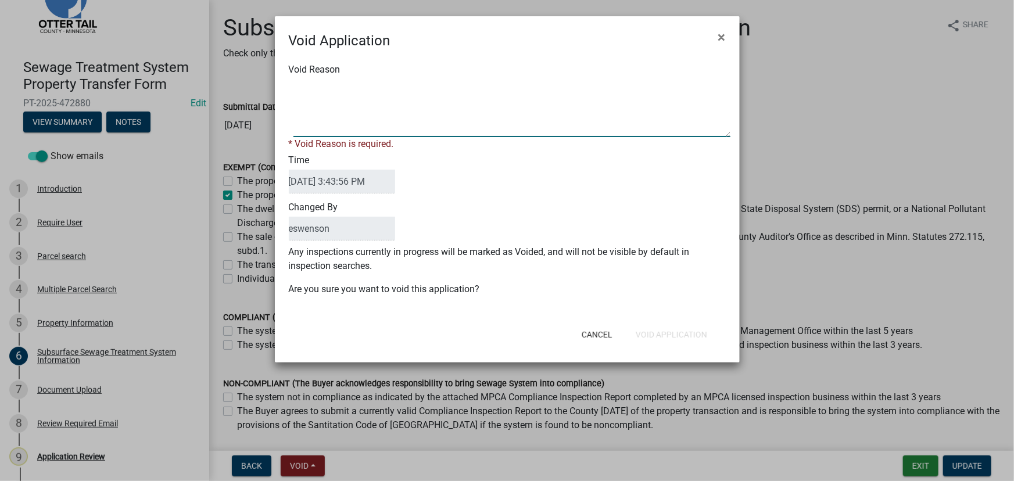
click at [337, 123] on textarea "Void Reason" at bounding box center [512, 108] width 437 height 58
type textarea "M"
type textarea "Filling out a new one"
click at [667, 338] on div "Void Application × Void Reason * Void Reason is required. Time [DATE] 3:43:56 P…" at bounding box center [507, 189] width 465 height 346
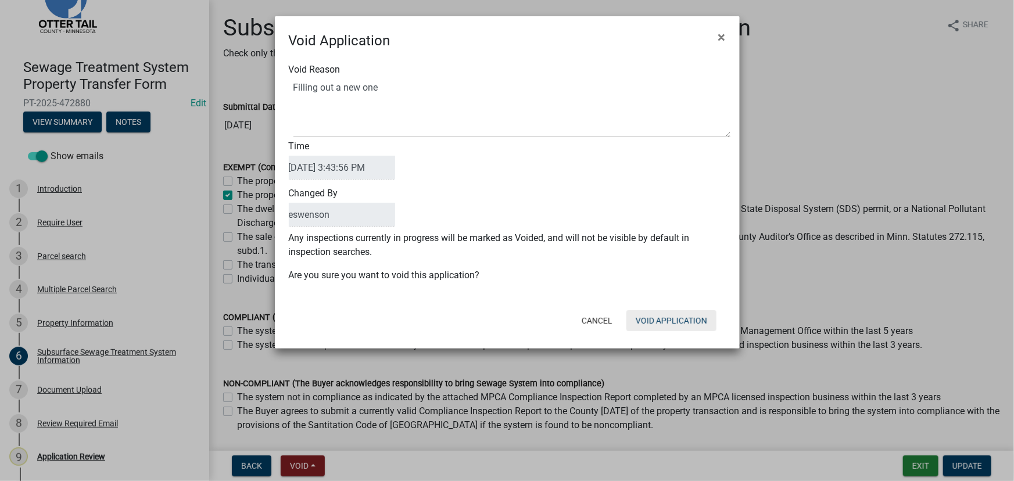
click at [675, 312] on button "Void Application" at bounding box center [672, 320] width 90 height 21
